Goal: Information Seeking & Learning: Learn about a topic

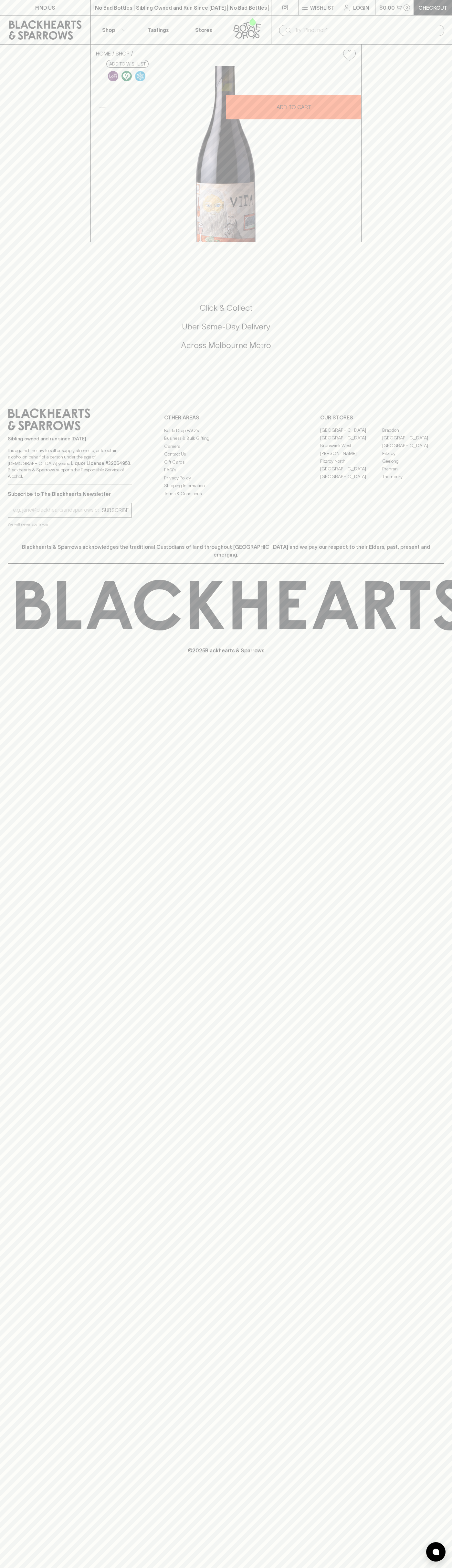
click at [147, 25] on link "Tastings" at bounding box center [158, 29] width 45 height 29
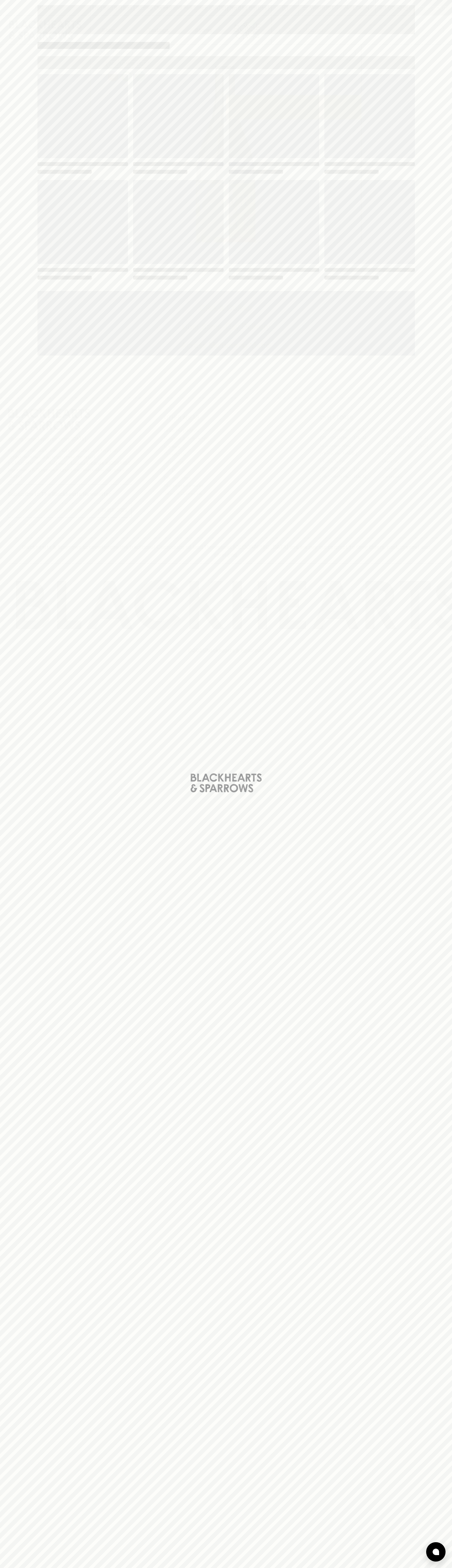
click at [432, 787] on div "Loading" at bounding box center [226, 784] width 452 height 1568
click at [247, 1567] on html "FIND US | No Bad Bottles | Sibling Owned and Run Since 2006 | No Bad Bottles | …" at bounding box center [226, 784] width 452 height 1568
click at [31, 1567] on html "FIND US | No Bad Bottles | Sibling Owned and Run Since 2006 | No Bad Bottles | …" at bounding box center [226, 784] width 452 height 1568
